Goal: Transaction & Acquisition: Obtain resource

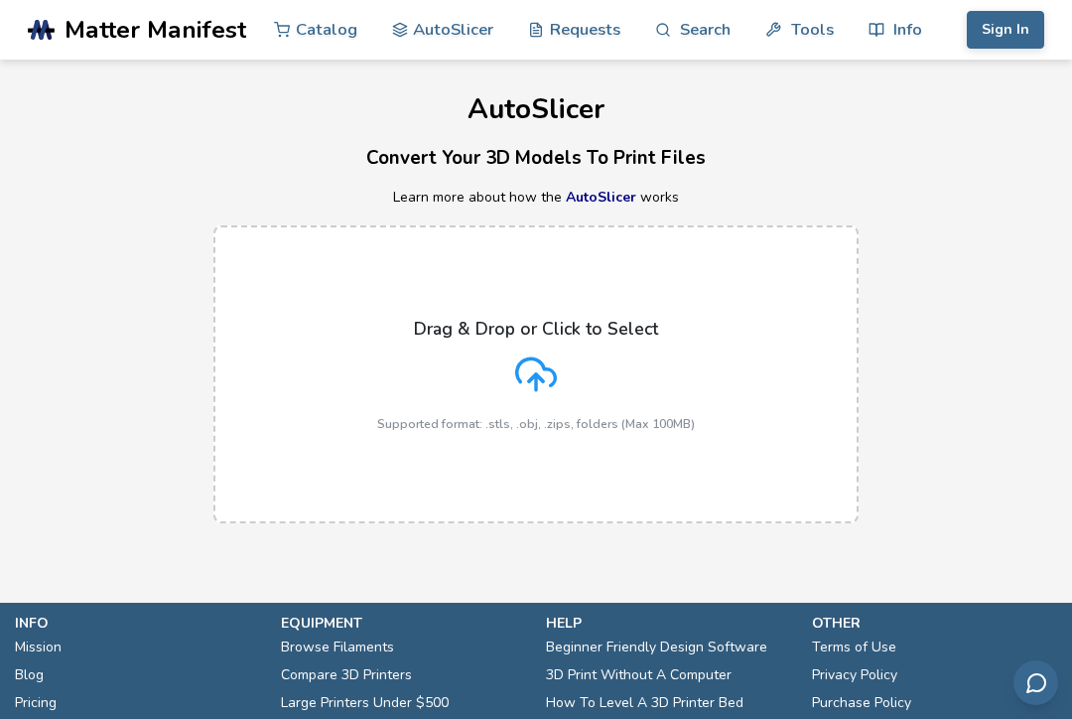
click at [603, 202] on link "AutoSlicer" at bounding box center [601, 197] width 70 height 19
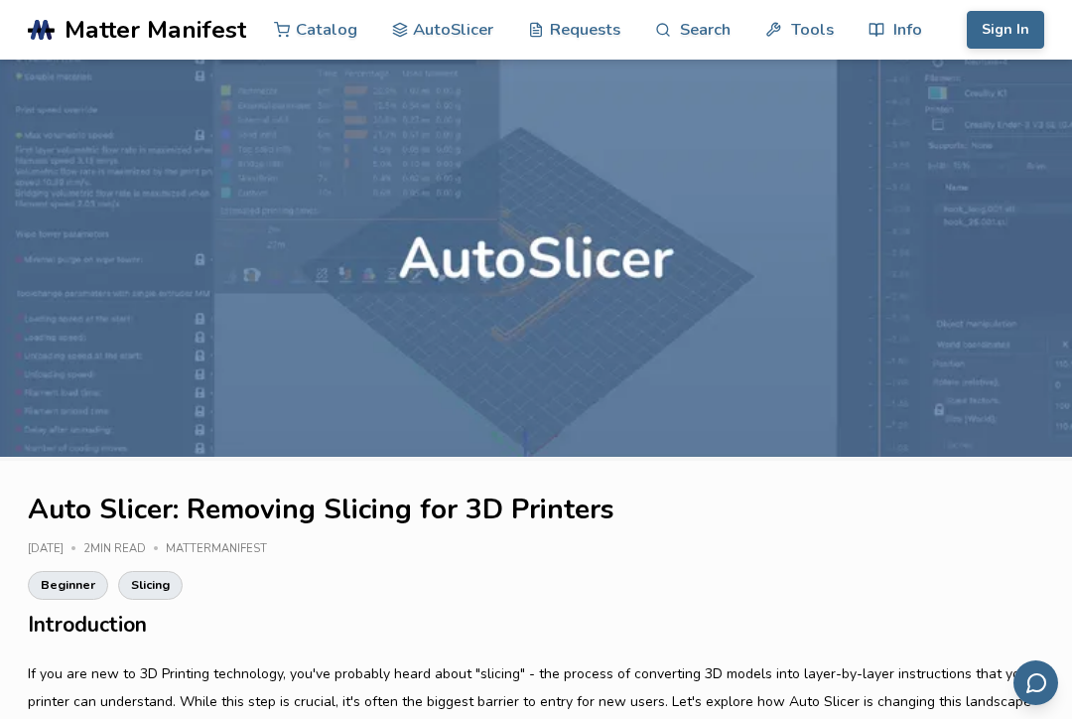
click at [327, 26] on link "Catalog" at bounding box center [315, 30] width 83 height 60
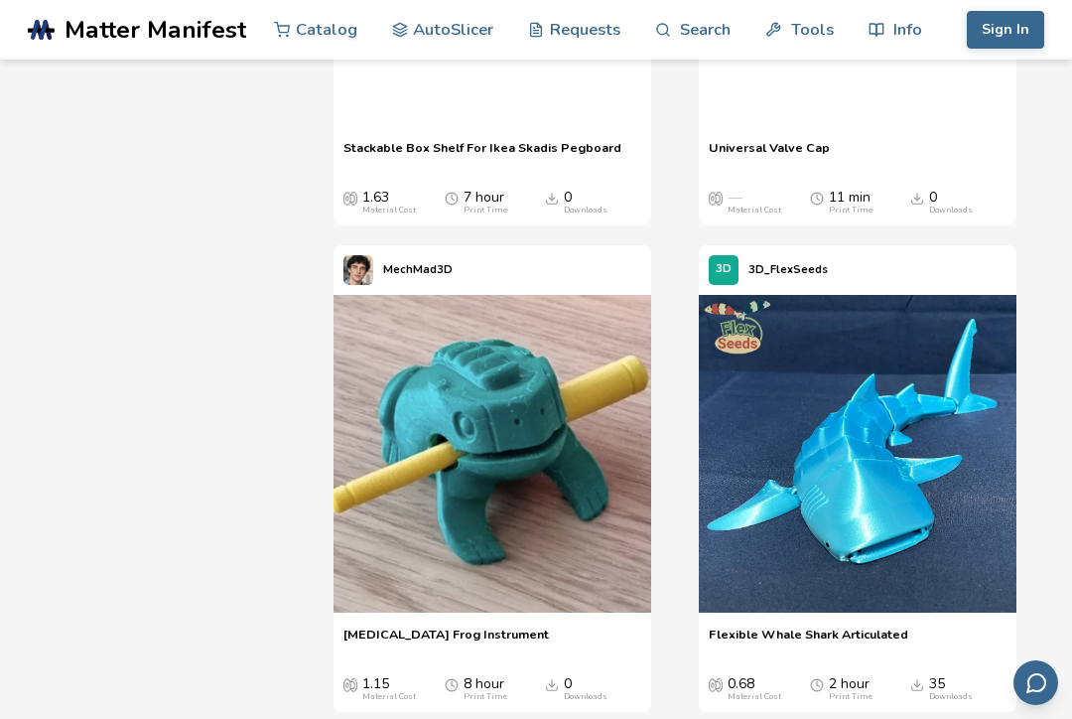
scroll to position [7491, 0]
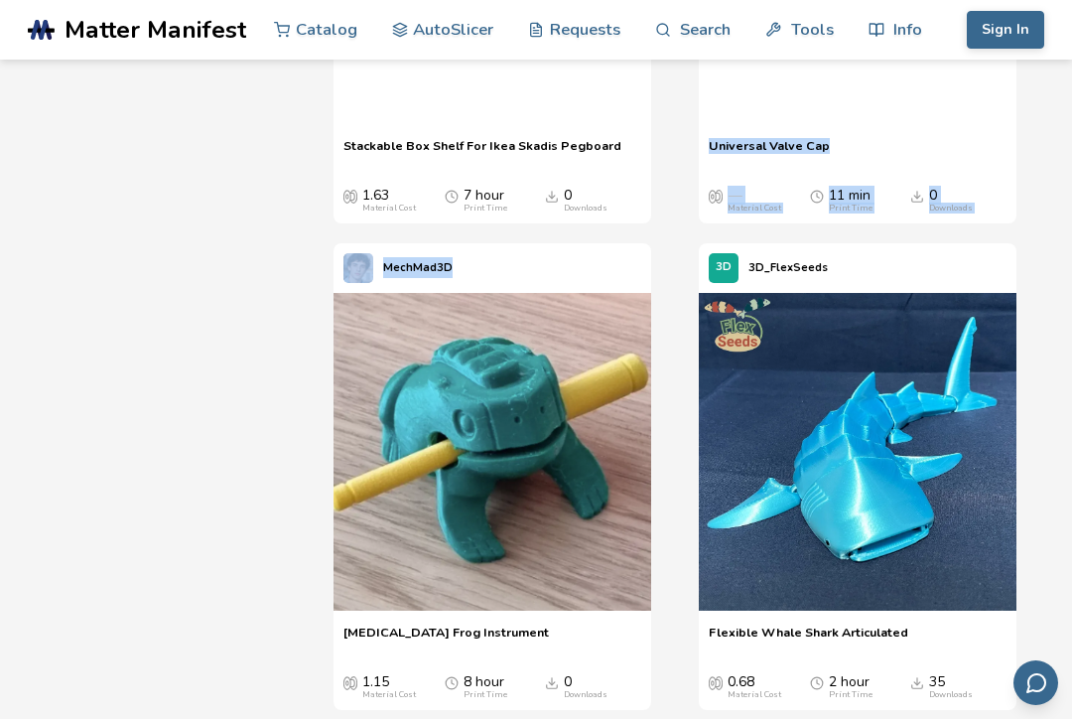
click at [672, 223] on div "PartsToPrint Stackable Box Shelf For Ikea Skadis Pegboard Stackable Box Shelf F…" at bounding box center [507, 2] width 346 height 443
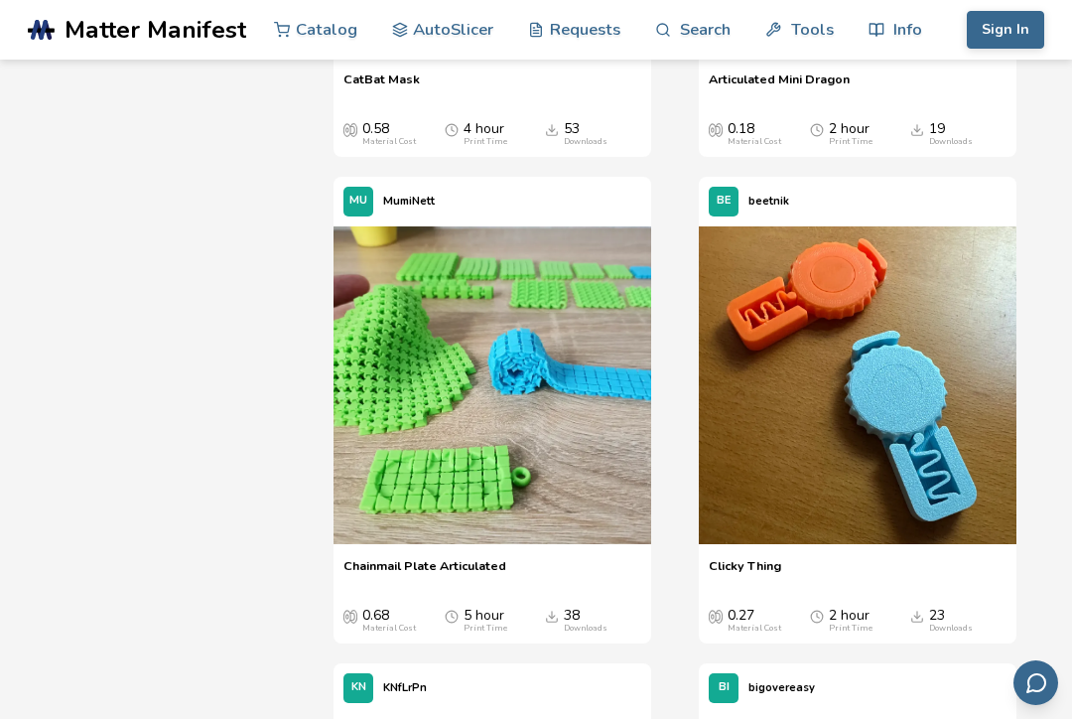
scroll to position [8508, 0]
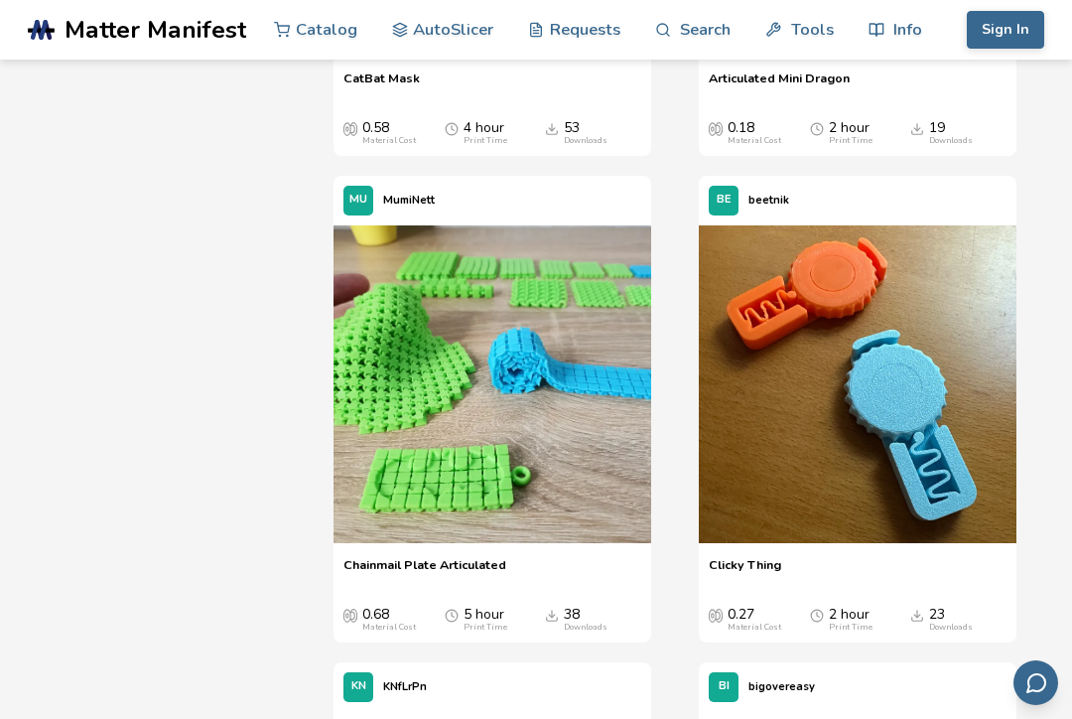
click at [573, 156] on div "CatBat Mask CatBat Mask 0.58 Material Cost 4 hour Print Time 53 Downloads" at bounding box center [493, 108] width 318 height 95
click at [408, 100] on span "CatBat Mask" at bounding box center [382, 85] width 76 height 30
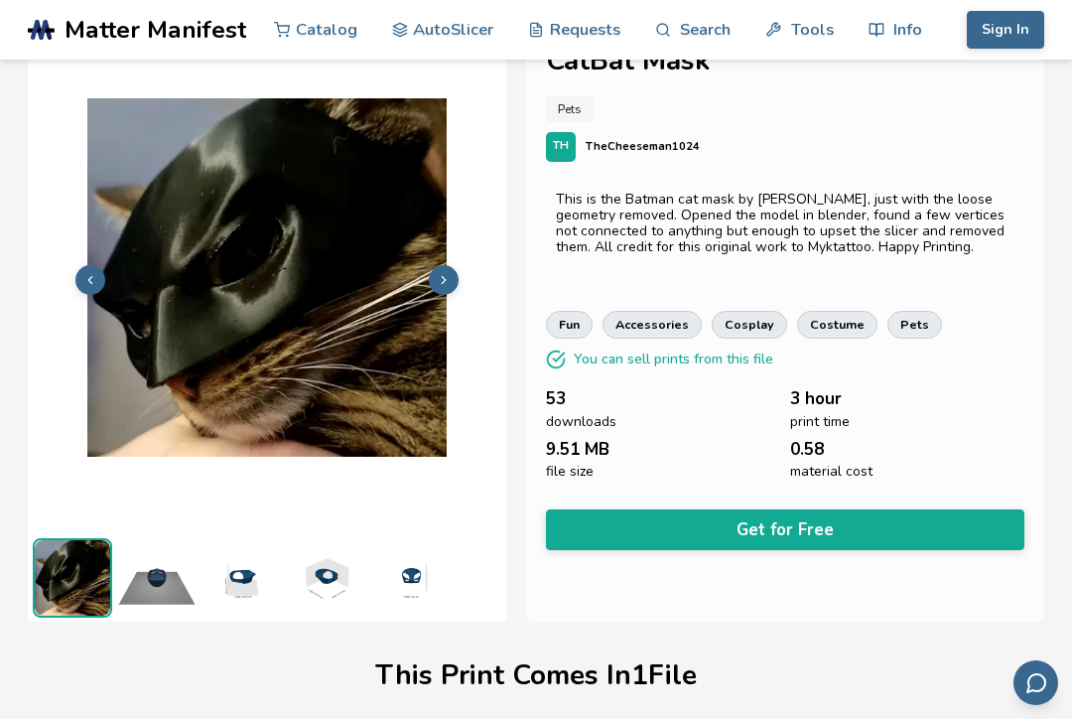
scroll to position [48, 0]
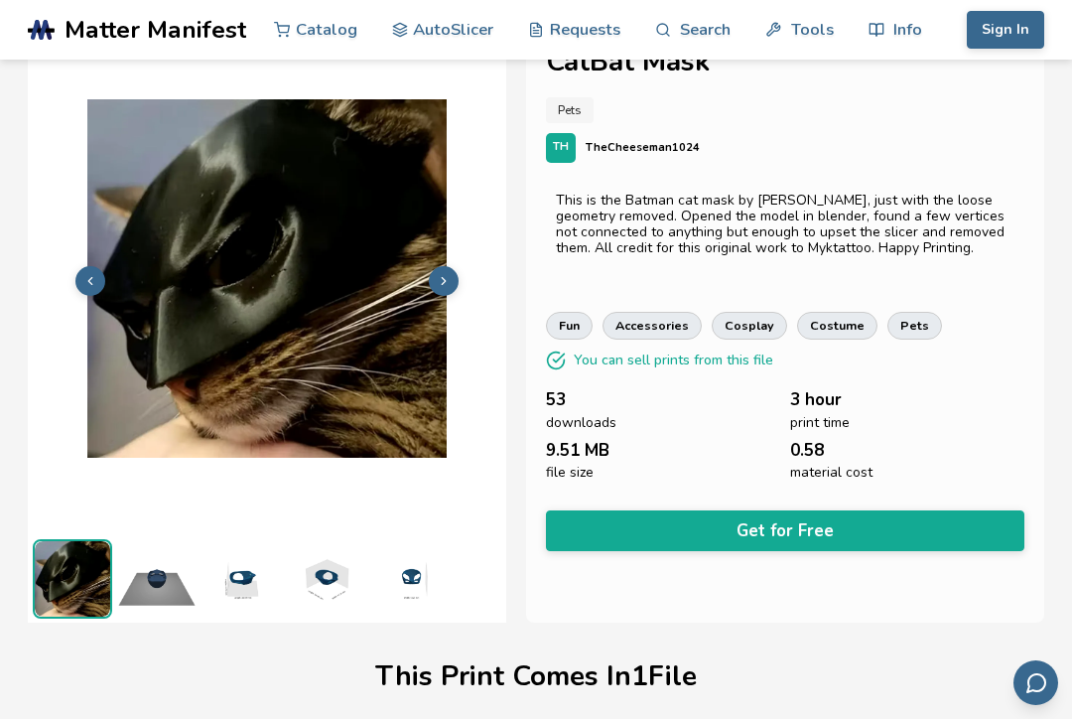
click at [456, 276] on button at bounding box center [444, 281] width 30 height 30
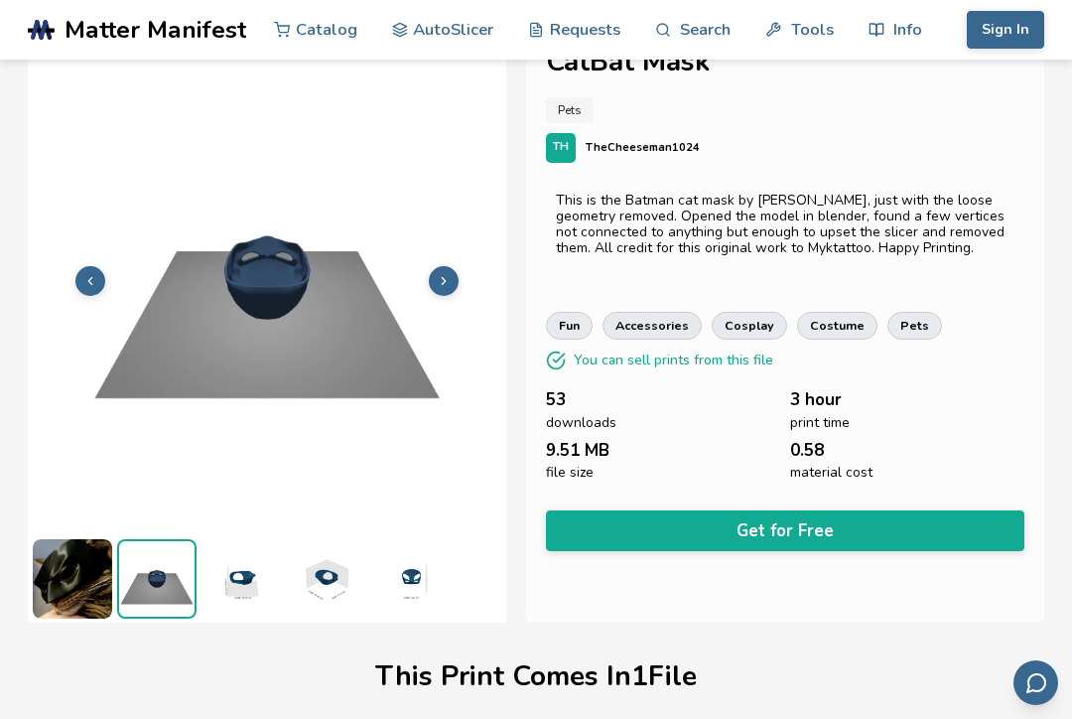
click at [459, 279] on img at bounding box center [267, 278] width 479 height 359
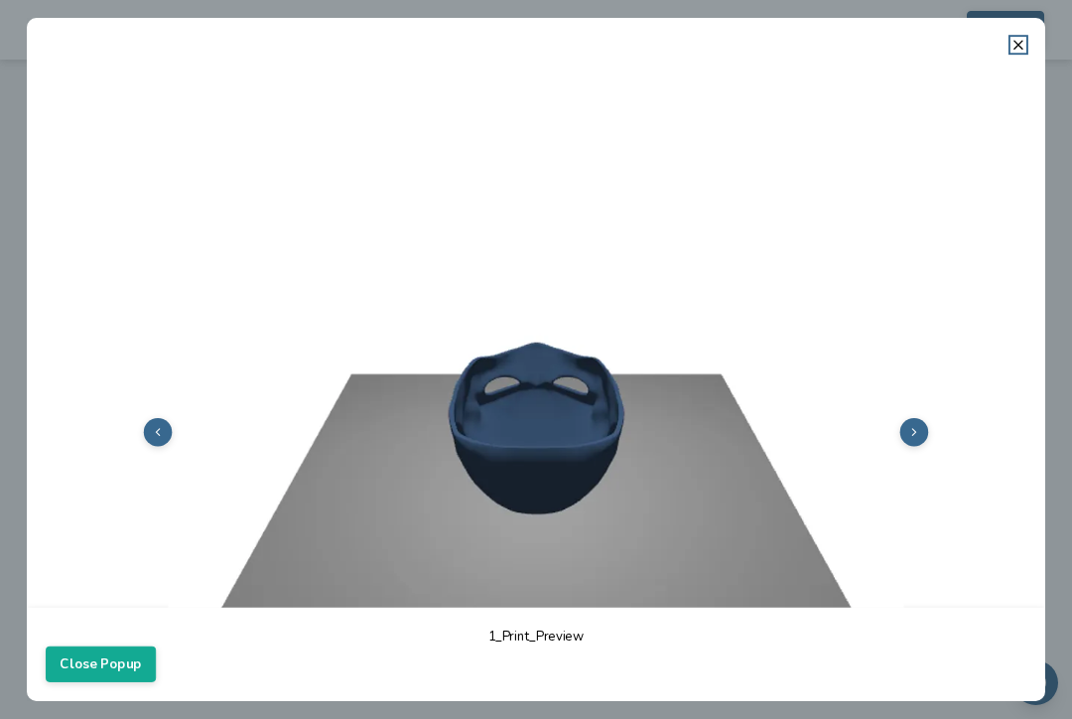
click at [1012, 39] on icon at bounding box center [1019, 45] width 16 height 16
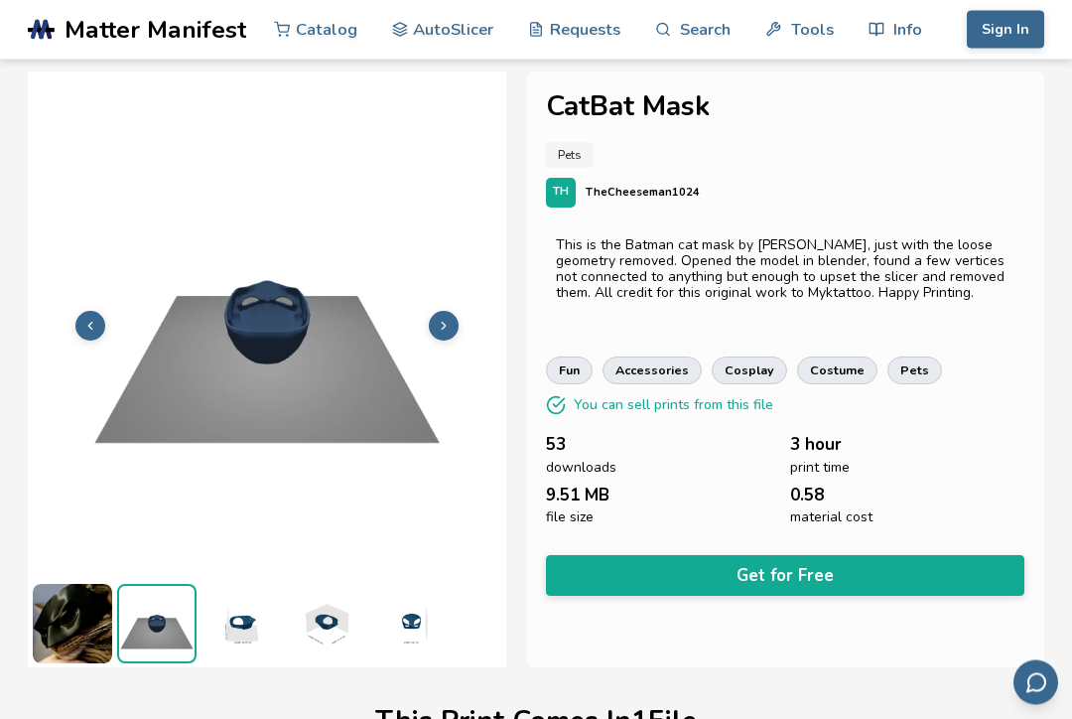
scroll to position [0, 0]
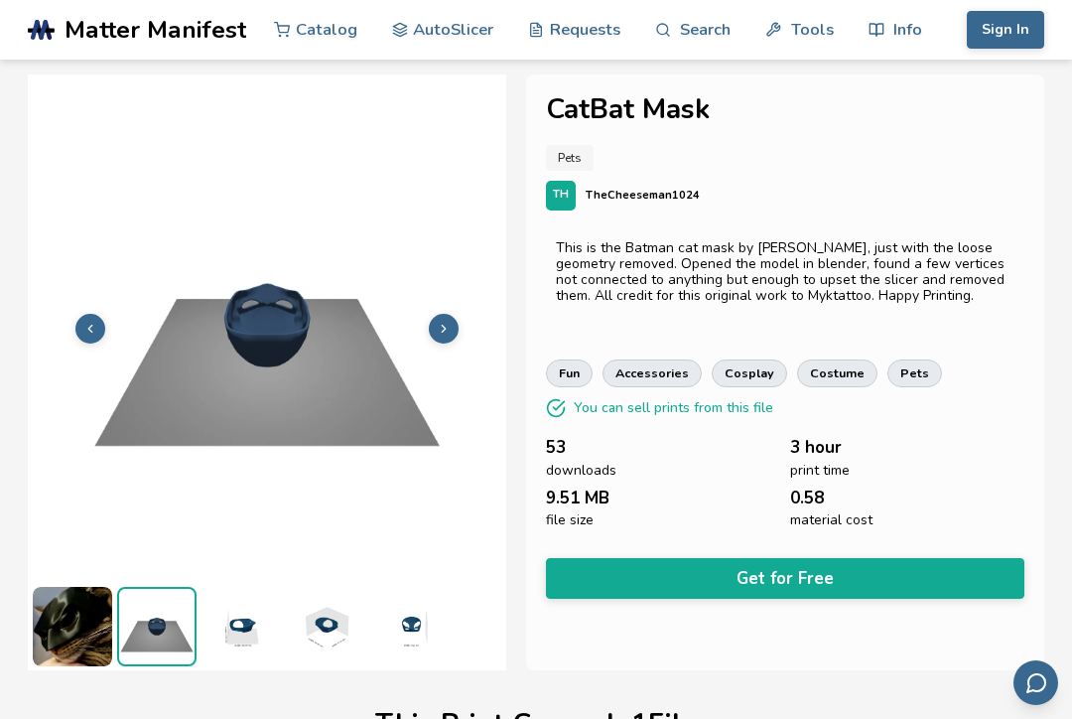
click at [788, 561] on button "Get for Free" at bounding box center [785, 578] width 479 height 41
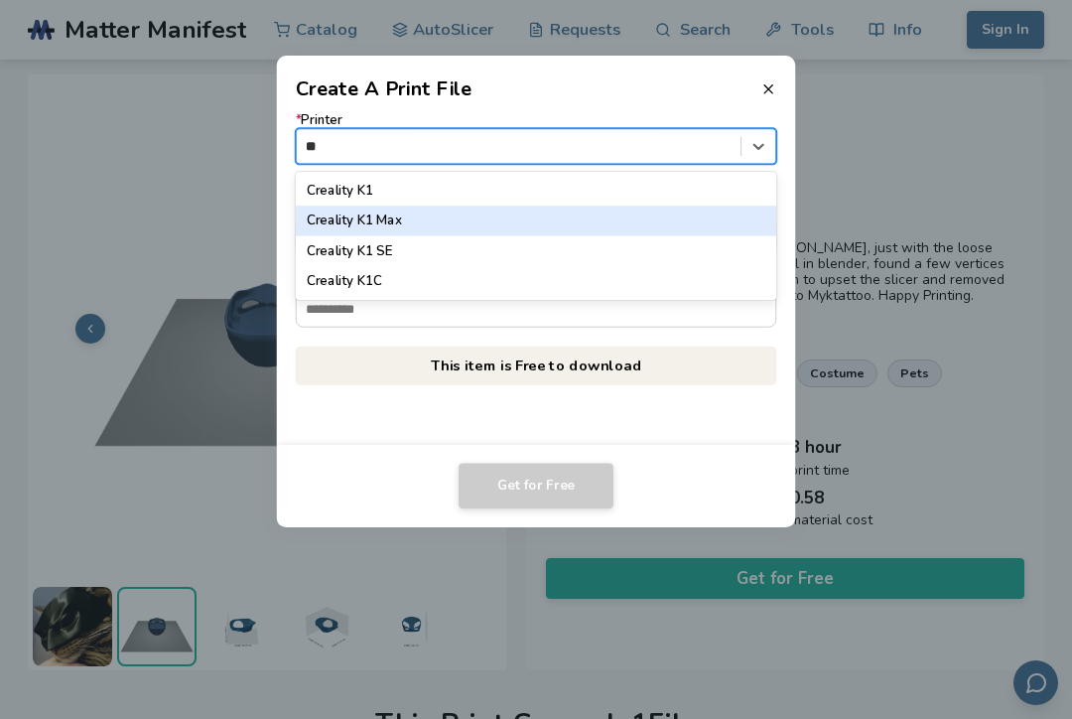
type input "*"
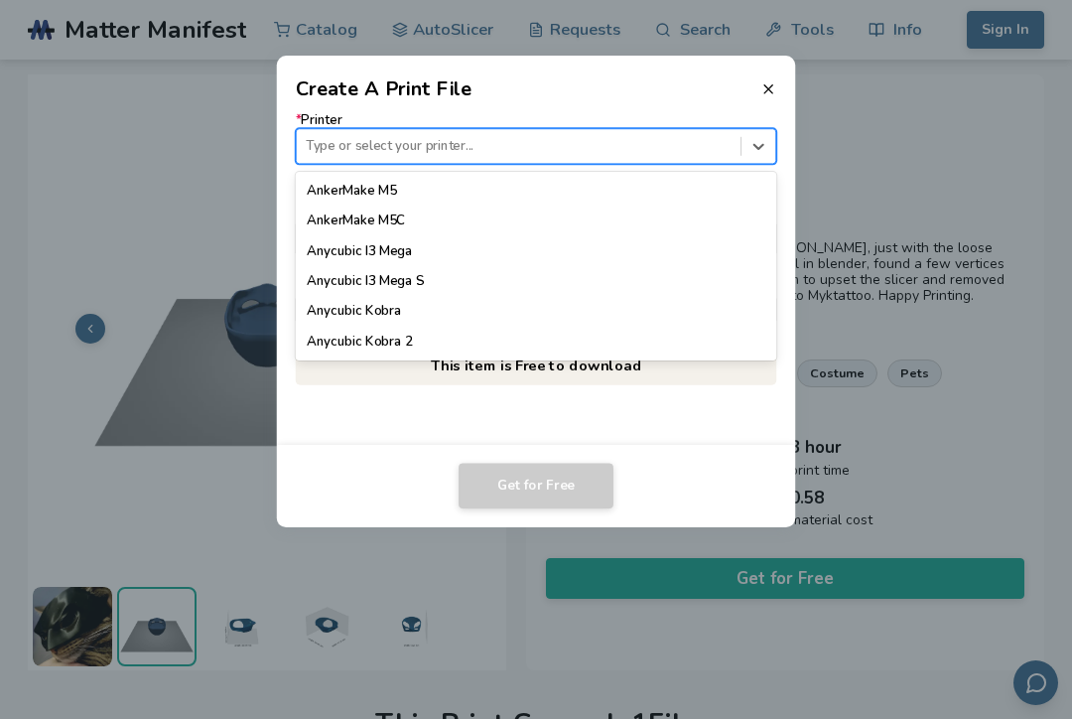
click at [659, 100] on header "Create A Print File" at bounding box center [536, 80] width 519 height 48
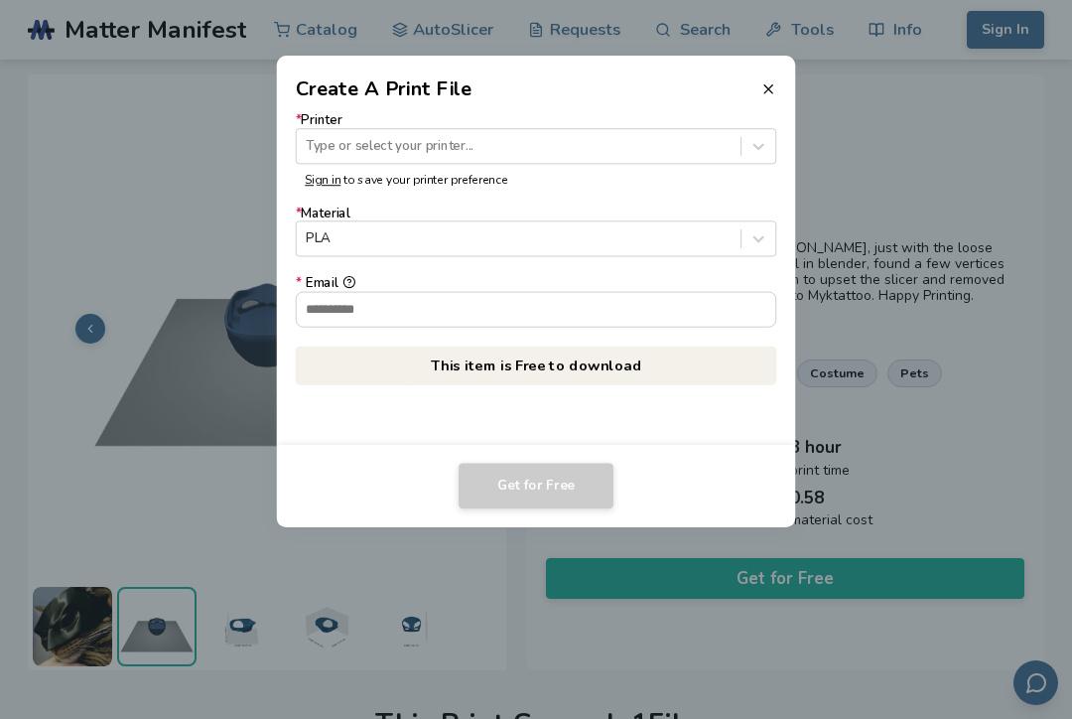
click at [717, 475] on div "Get for Free" at bounding box center [537, 486] width 482 height 46
click at [768, 85] on icon at bounding box center [769, 89] width 16 height 16
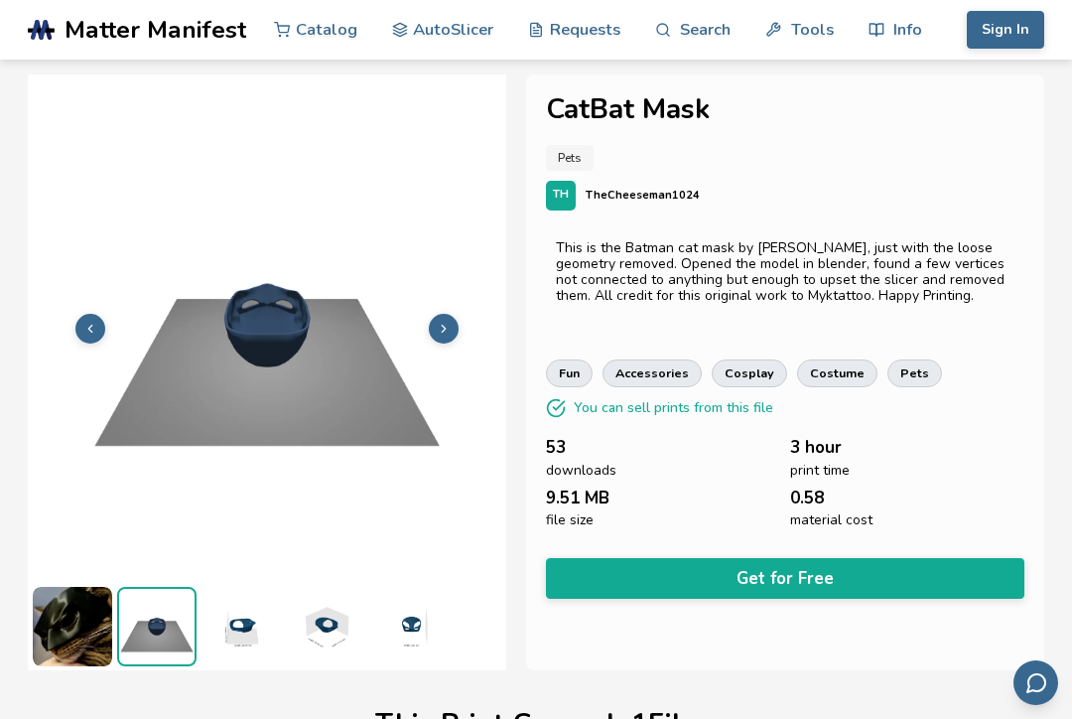
click at [1016, 29] on button "Sign In" at bounding box center [1005, 30] width 77 height 38
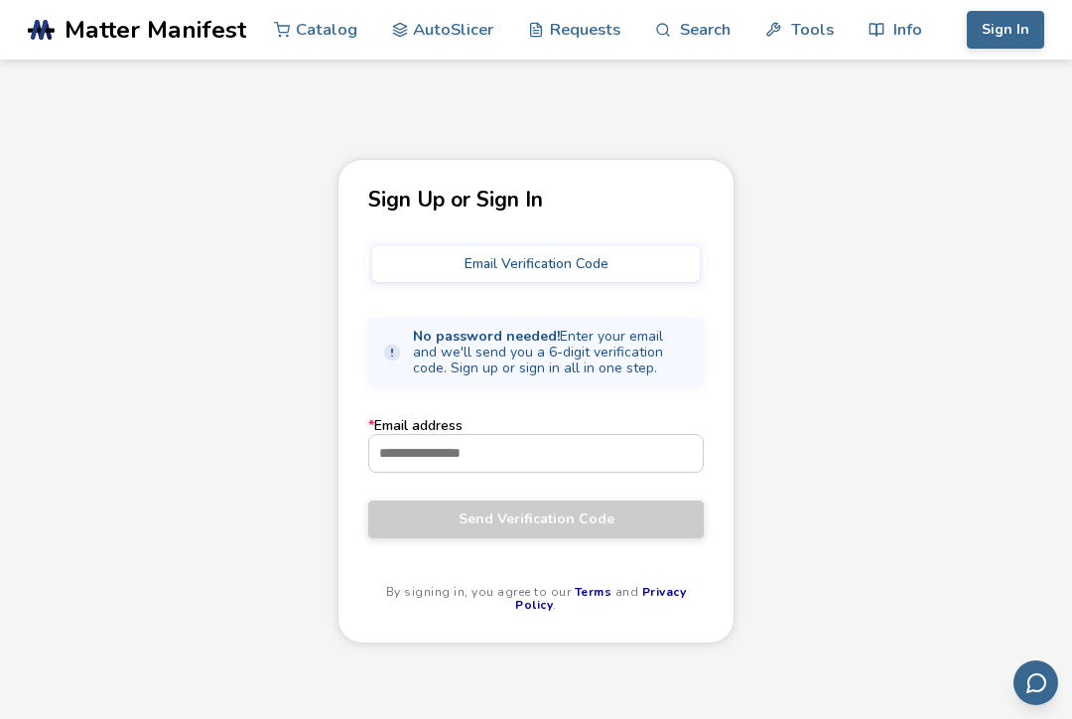
click at [579, 465] on input "* Email address" at bounding box center [536, 453] width 334 height 36
click at [608, 454] on input "* Email address" at bounding box center [536, 453] width 334 height 36
click at [862, 334] on div "Sign Up or Sign In Email Verification Code No password needed! Enter your email…" at bounding box center [536, 490] width 1072 height 663
click at [204, 18] on span "Matter Manifest" at bounding box center [156, 30] width 182 height 28
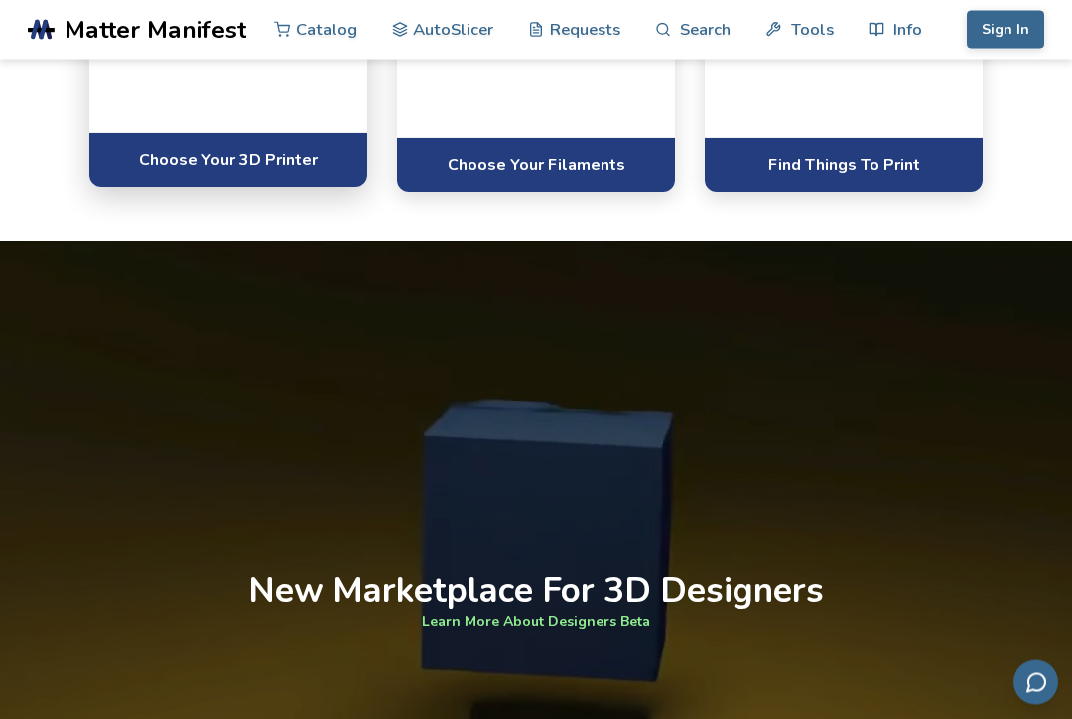
scroll to position [1167, 0]
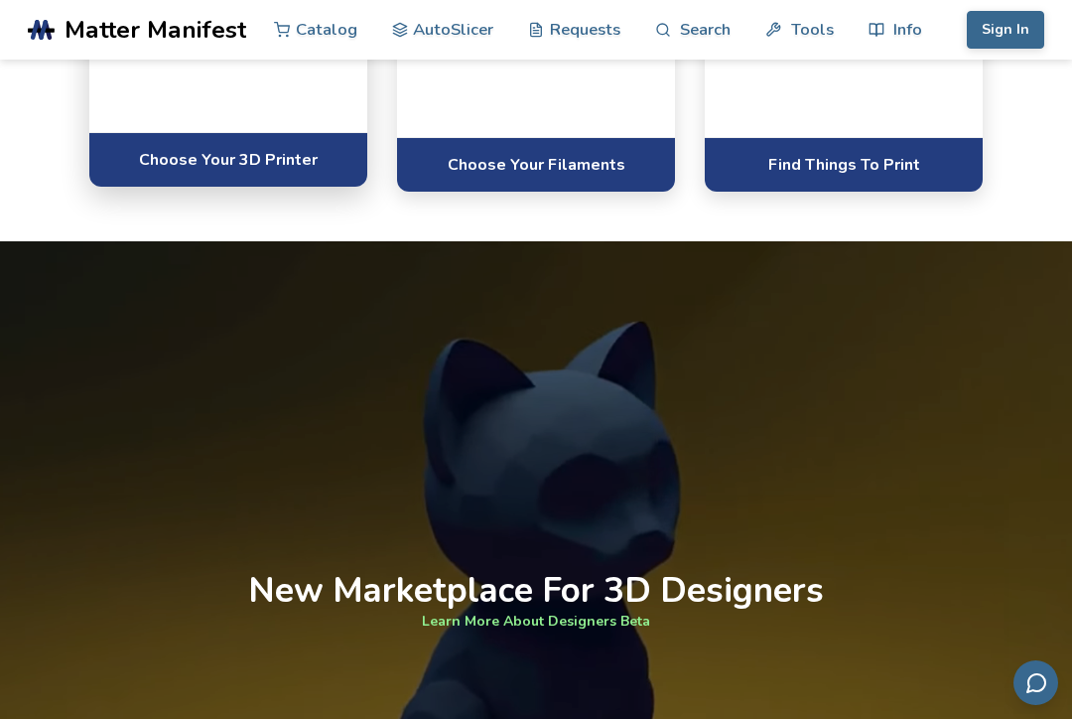
click at [290, 187] on link "Choose Your 3D Printer" at bounding box center [228, 159] width 278 height 55
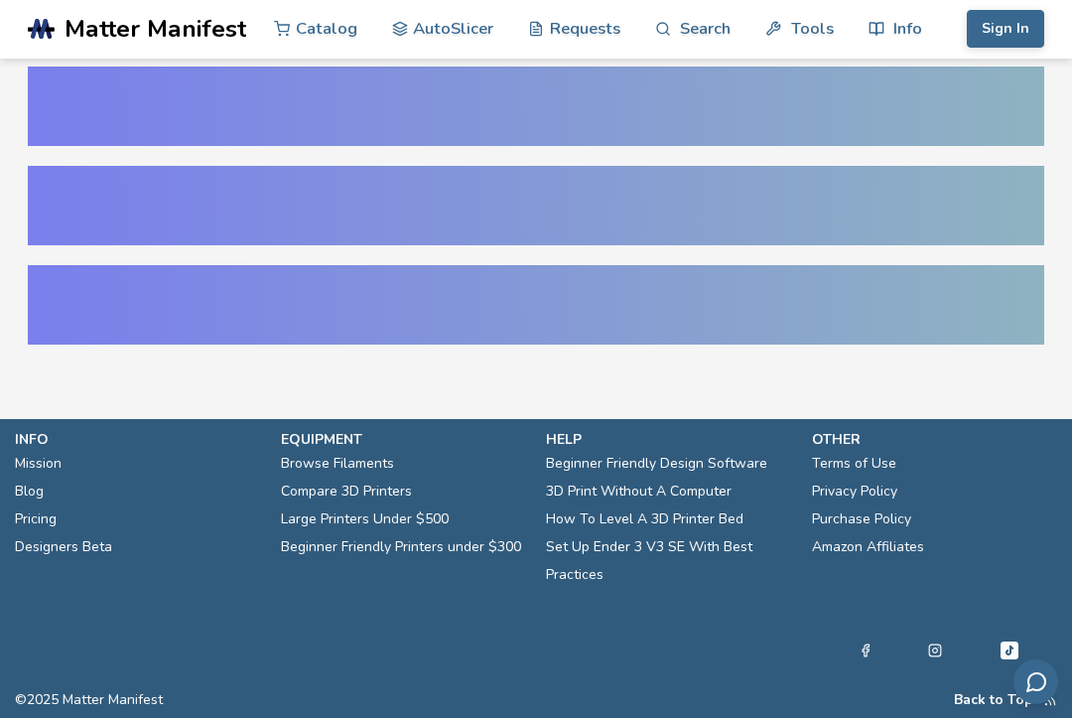
select select "**********"
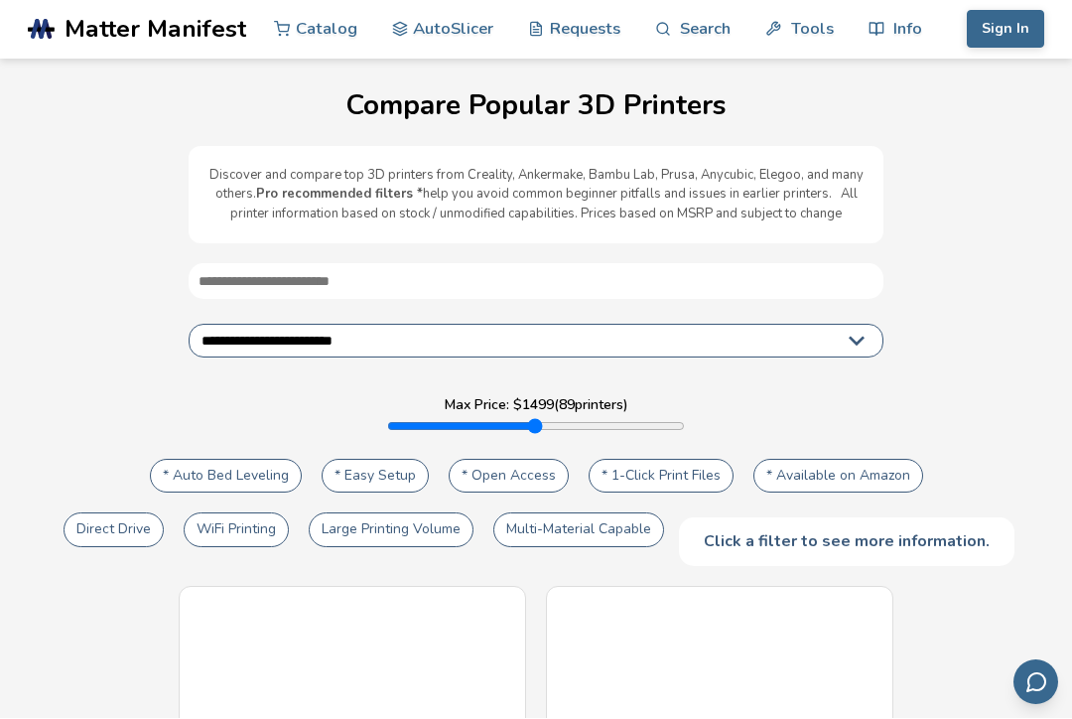
scroll to position [8, 0]
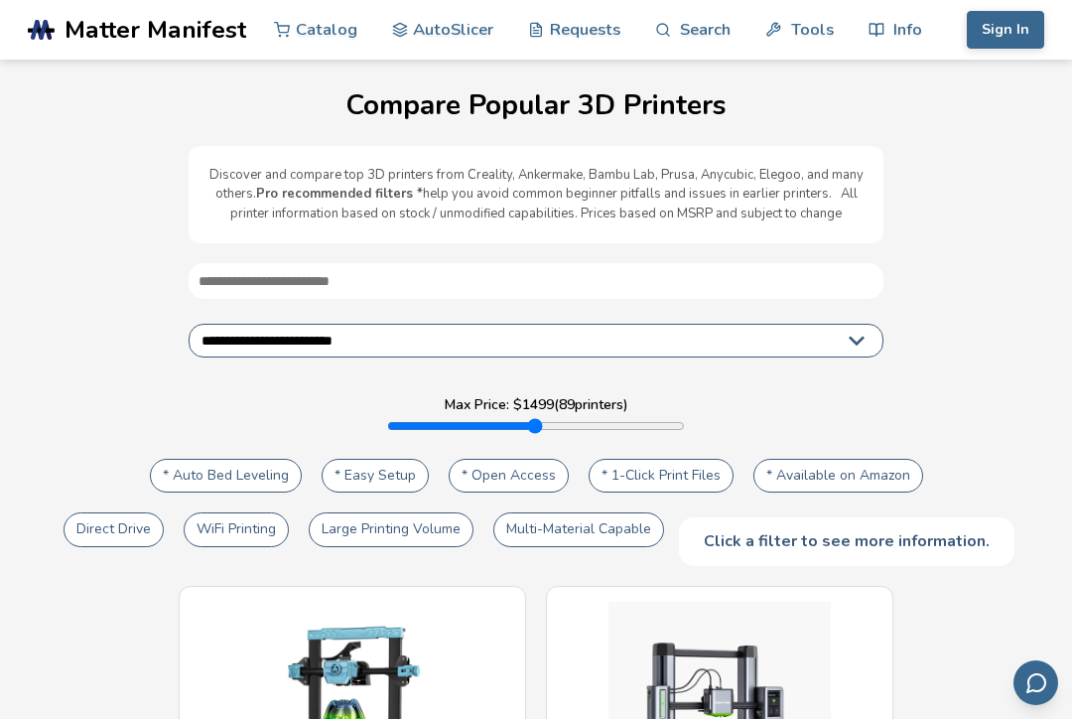
click at [594, 286] on input "text" at bounding box center [536, 281] width 695 height 36
click at [572, 285] on input "text" at bounding box center [536, 282] width 695 height 36
type input "*"
type input "****"
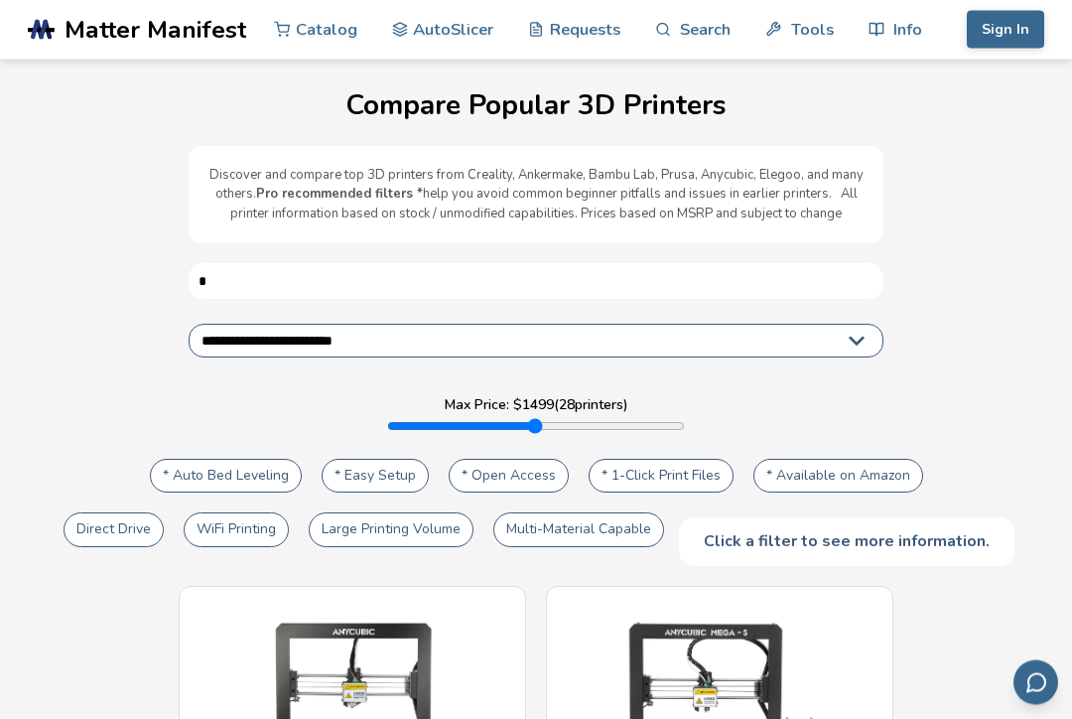
type input "**"
type input "****"
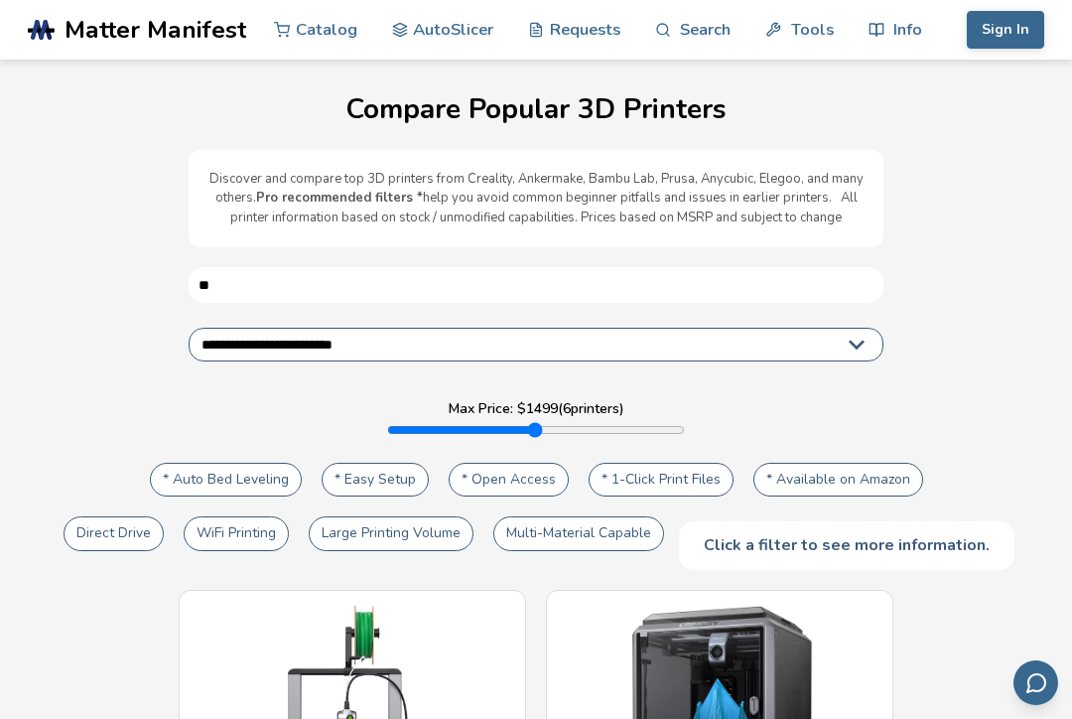
scroll to position [3, 0]
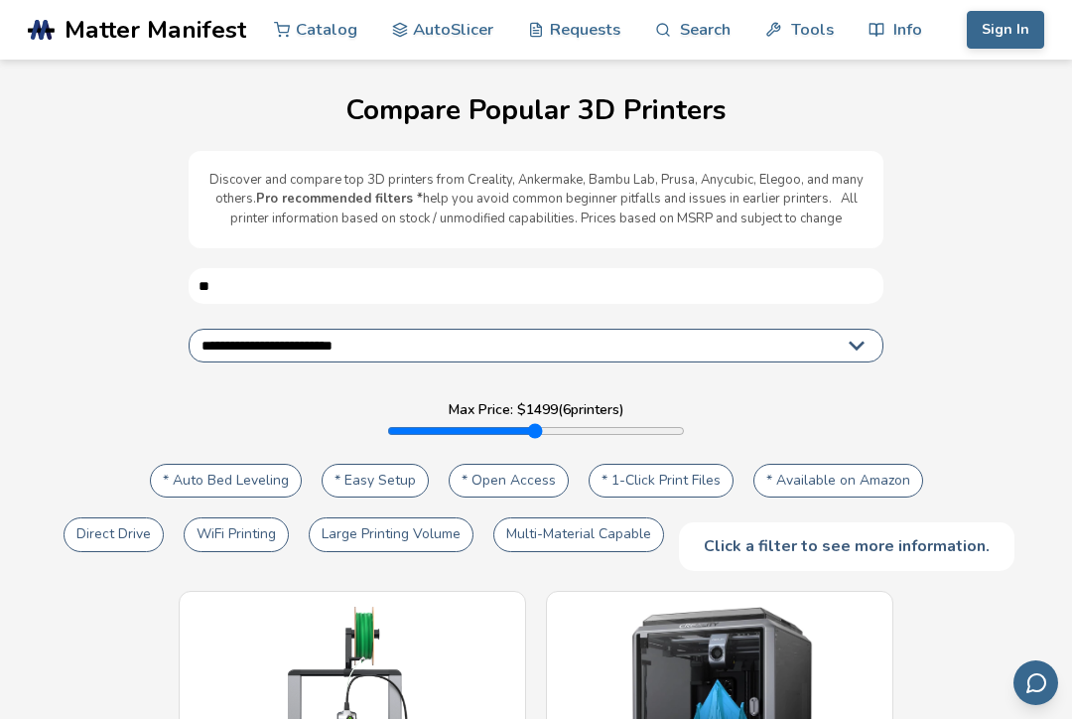
type input "**"
click at [874, 344] on select "**********" at bounding box center [536, 346] width 695 height 34
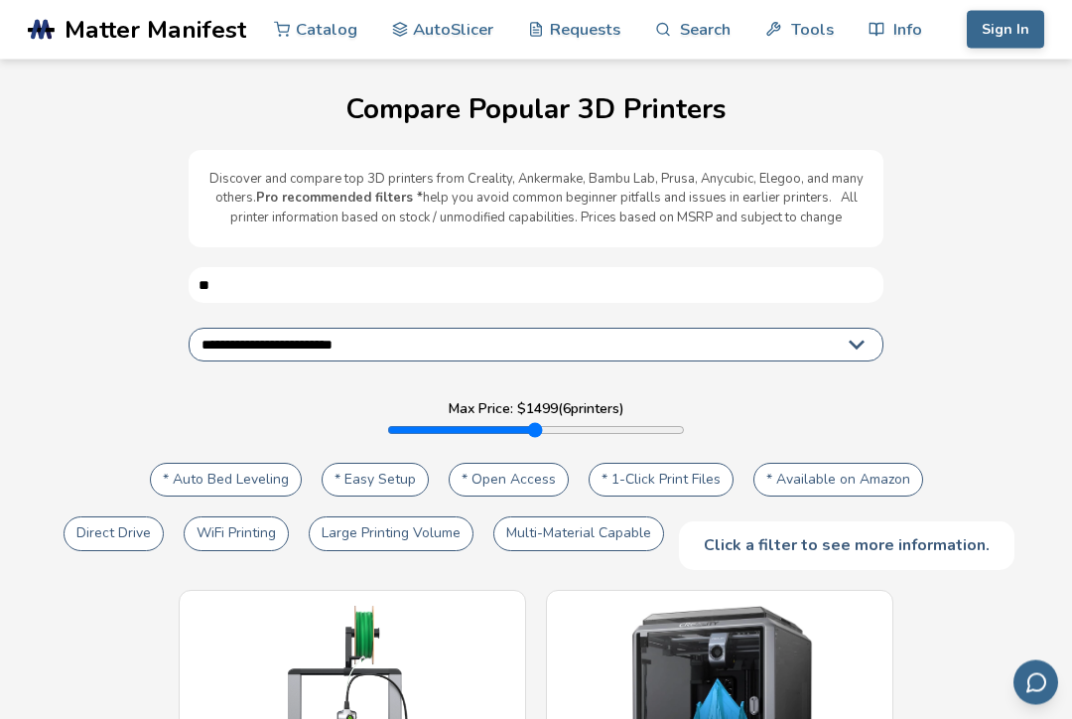
scroll to position [0, 0]
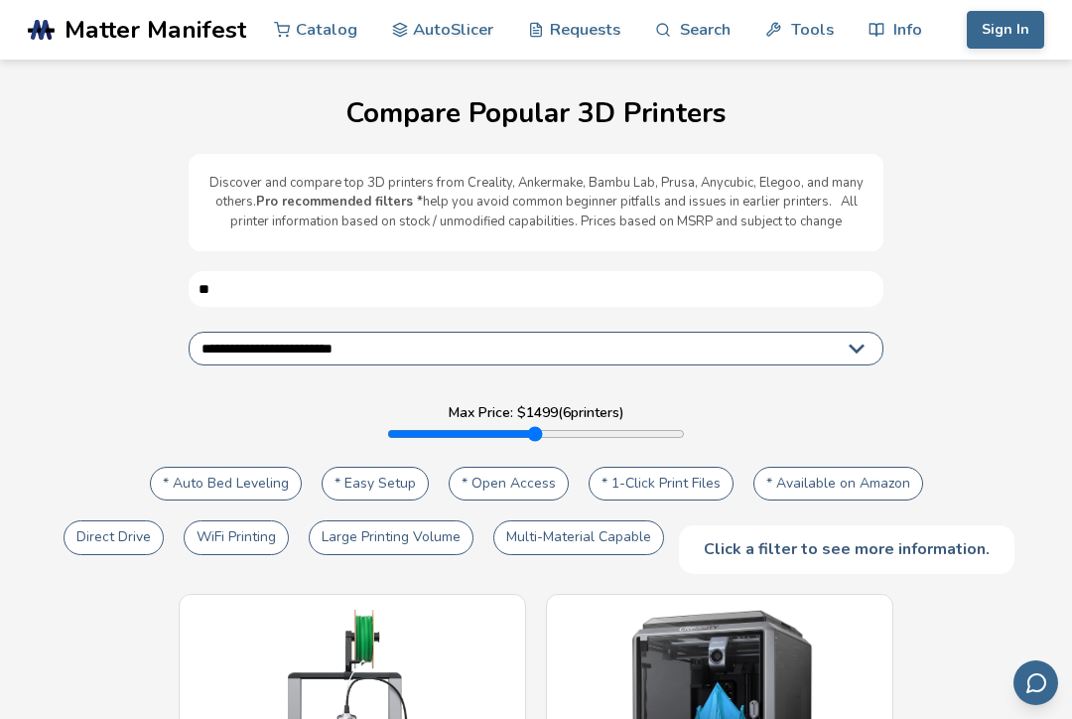
click at [793, 24] on link "Tools" at bounding box center [800, 30] width 68 height 60
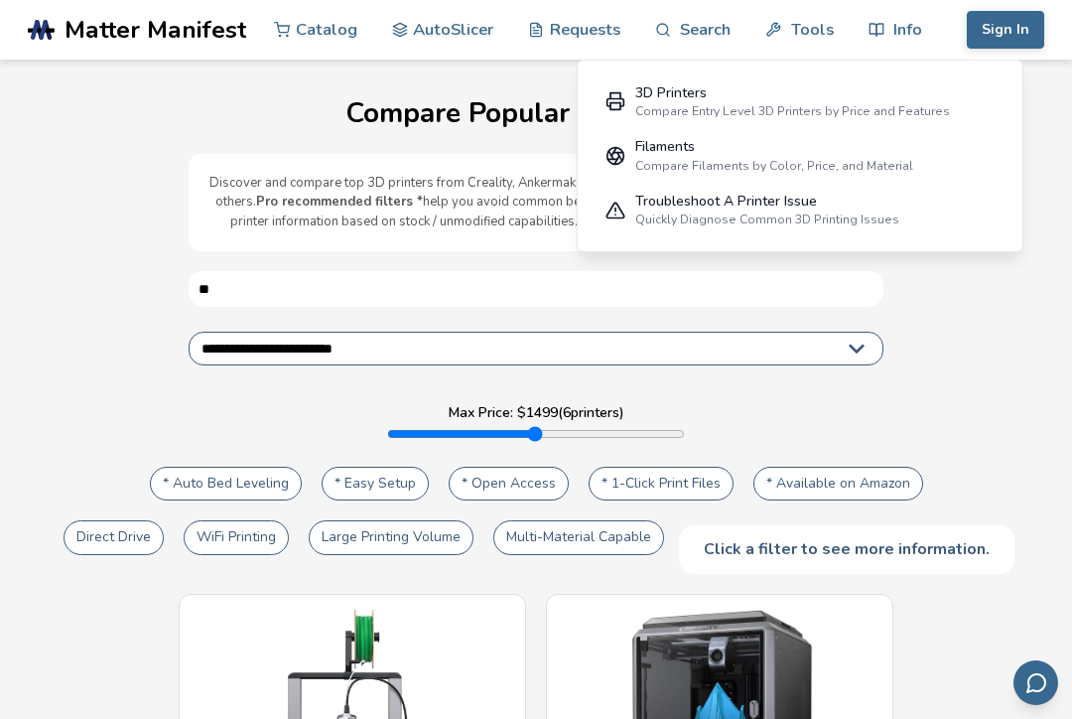
click at [899, 25] on link "Info" at bounding box center [896, 30] width 54 height 60
